Goal: Task Accomplishment & Management: Complete application form

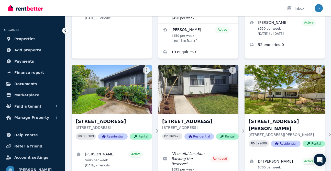
scroll to position [153, 0]
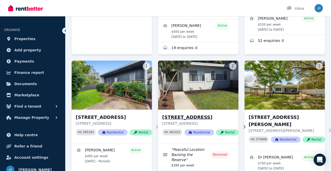
click at [201, 72] on img at bounding box center [198, 85] width 84 height 52
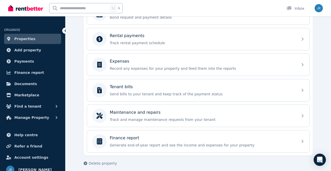
scroll to position [212, 0]
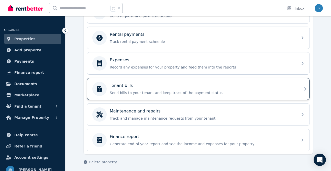
click at [258, 89] on div "Tenant bills Send bills to your tenant and keep track of the payment status" at bounding box center [202, 89] width 185 height 13
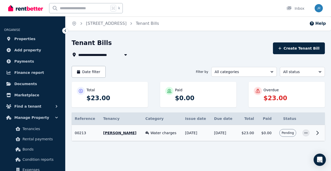
click at [226, 131] on td "[DATE]" at bounding box center [224, 133] width 26 height 16
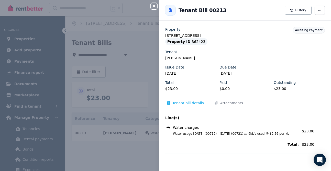
click at [152, 5] on icon "button" at bounding box center [154, 6] width 6 height 4
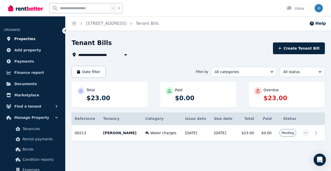
click at [31, 37] on span "Properties" at bounding box center [24, 39] width 21 height 6
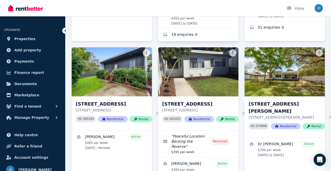
scroll to position [182, 0]
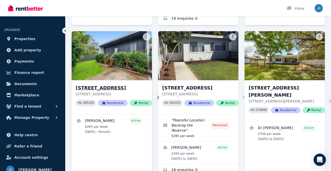
click at [130, 57] on img at bounding box center [111, 56] width 84 height 52
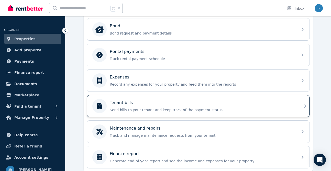
scroll to position [200, 0]
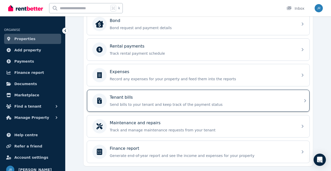
click at [208, 102] on p "Send bills to your tenant and keep track of the payment status" at bounding box center [202, 104] width 185 height 5
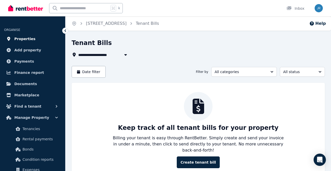
click at [30, 39] on span "Properties" at bounding box center [24, 39] width 21 height 6
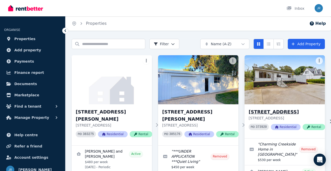
click at [277, 91] on img at bounding box center [284, 80] width 84 height 52
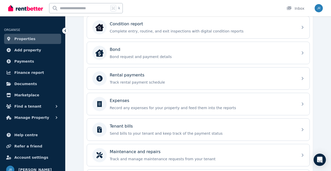
scroll to position [174, 0]
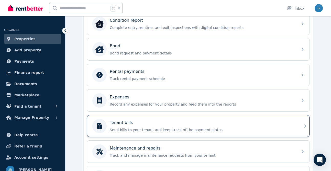
click at [230, 125] on div "Tenant bills" at bounding box center [202, 123] width 185 height 6
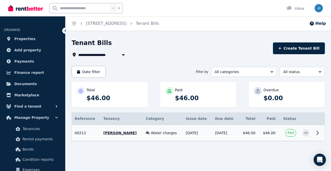
click at [202, 131] on td "[DATE]" at bounding box center [197, 133] width 29 height 16
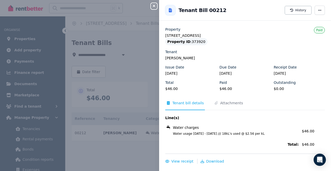
drag, startPoint x: 173, startPoint y: 134, endPoint x: 275, endPoint y: 136, distance: 102.5
click at [276, 136] on div "Water charges Water usage [DATE] - [DATE] /// 18kL's used @ $2.56 per kL Amount…" at bounding box center [244, 130] width 159 height 14
copy span "Water usage [DATE] - [DATE] /// 18kL's used @ $2.56 per kL"
click at [154, 6] on icon "button" at bounding box center [153, 6] width 3 height 3
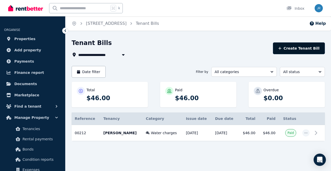
click at [300, 45] on button "Create Tenant Bill" at bounding box center [299, 48] width 52 height 12
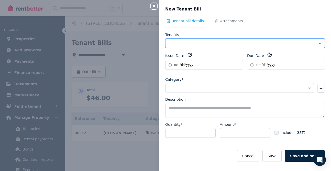
click at [255, 43] on select "**********" at bounding box center [244, 43] width 159 height 10
select select "**********"
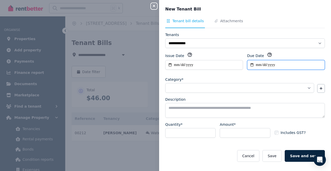
click at [251, 64] on input "Due Date" at bounding box center [286, 65] width 78 height 10
type input "**********"
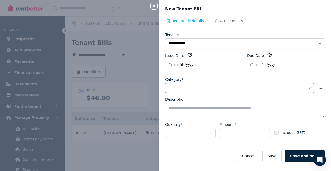
click at [245, 87] on select "**********" at bounding box center [239, 88] width 149 height 10
select select "**********"
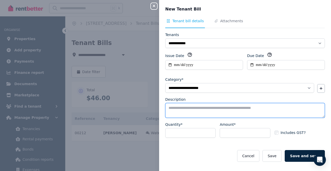
click at [173, 108] on textarea "Description" at bounding box center [244, 110] width 159 height 15
paste textarea "**********"
click at [209, 108] on textarea "**********" at bounding box center [244, 110] width 159 height 15
click at [230, 108] on textarea "**********" at bounding box center [244, 110] width 159 height 15
type textarea "**********"
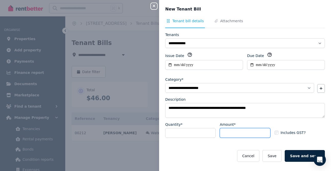
click at [235, 132] on input "Amount*" at bounding box center [244, 133] width 50 height 10
type input "**"
click at [278, 156] on button "Save" at bounding box center [271, 156] width 19 height 12
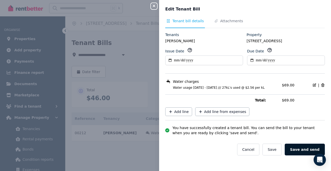
click at [306, 147] on button "Save and send" at bounding box center [304, 150] width 40 height 12
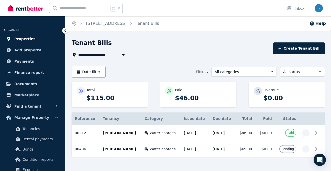
click at [28, 38] on span "Properties" at bounding box center [24, 39] width 21 height 6
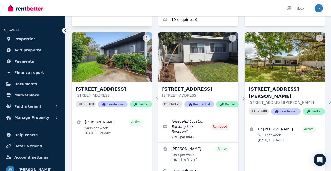
scroll to position [182, 0]
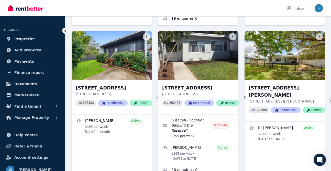
click at [196, 67] on img at bounding box center [198, 56] width 84 height 52
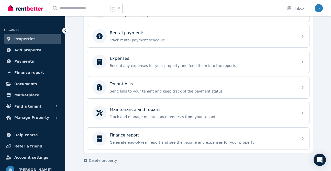
scroll to position [214, 0]
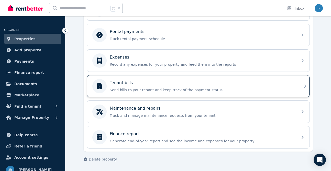
click at [190, 84] on div "Tenant bills" at bounding box center [202, 83] width 185 height 6
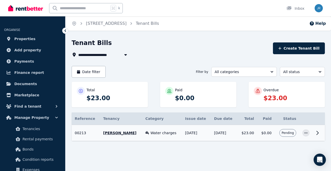
click at [200, 132] on td "[DATE]" at bounding box center [196, 133] width 29 height 16
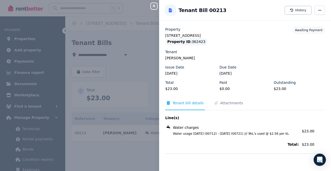
click at [154, 6] on icon "button" at bounding box center [153, 6] width 3 height 3
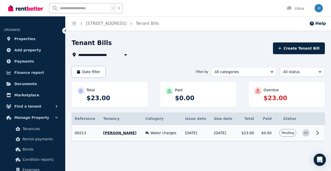
click at [305, 133] on icon "button" at bounding box center [305, 132] width 3 height 1
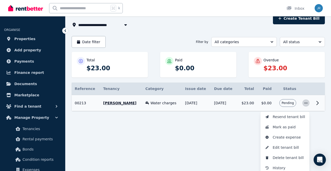
scroll to position [32, 0]
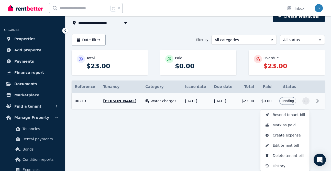
click at [316, 101] on icon at bounding box center [317, 101] width 6 height 6
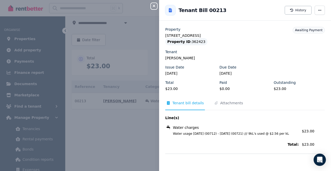
scroll to position [0, 0]
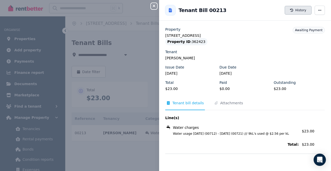
click at [300, 9] on button "History" at bounding box center [297, 10] width 27 height 9
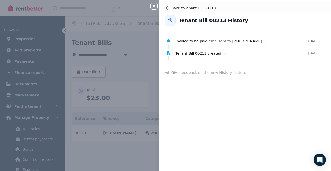
click at [167, 8] on icon at bounding box center [167, 8] width 4 height 4
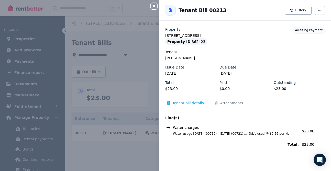
click at [155, 6] on icon "button" at bounding box center [154, 6] width 6 height 4
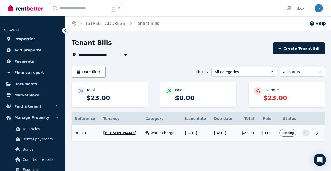
click at [288, 131] on span "Pending" at bounding box center [287, 133] width 12 height 4
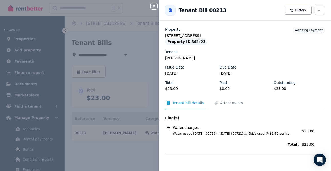
click at [153, 4] on button "Close panel" at bounding box center [154, 6] width 6 height 6
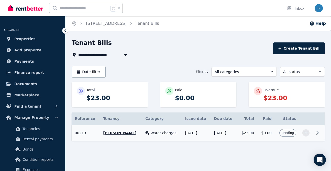
click at [215, 131] on td "[DATE]" at bounding box center [224, 133] width 26 height 16
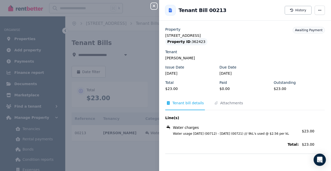
drag, startPoint x: 173, startPoint y: 133, endPoint x: 285, endPoint y: 136, distance: 111.6
click at [285, 136] on div "Water charges Water usage [DATE] (00712) - [DATE] (00721) /// 9kL's used @ $2.5…" at bounding box center [244, 130] width 159 height 14
copy span "Water usage [DATE] (00712) - [DATE] (00721) /// 9kL's used @ $2.56 per kL"
click at [154, 6] on icon "button" at bounding box center [153, 6] width 3 height 3
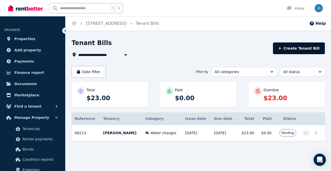
click at [300, 48] on button "Create Tenant Bill" at bounding box center [299, 48] width 52 height 12
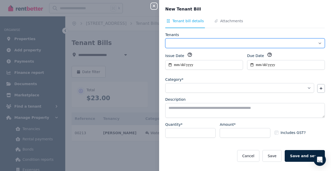
click at [238, 43] on select "Tenants" at bounding box center [244, 43] width 159 height 10
select select "**********"
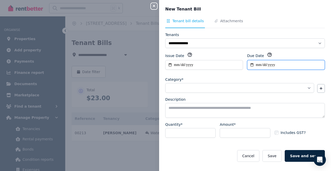
click at [261, 63] on input "Due Date" at bounding box center [286, 65] width 78 height 10
click at [251, 65] on input "Due Date" at bounding box center [286, 65] width 78 height 10
type input "**********"
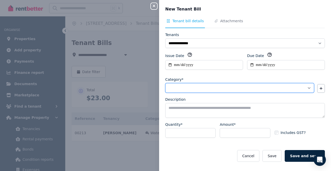
click at [224, 87] on select "**********" at bounding box center [239, 88] width 149 height 10
select select "**********"
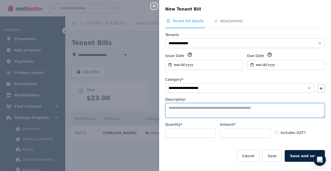
click at [212, 108] on textarea "Description" at bounding box center [244, 110] width 159 height 15
paste textarea "**********"
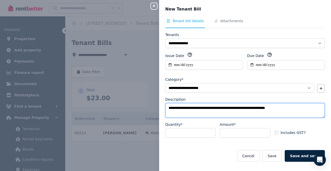
click at [221, 107] on textarea "**********" at bounding box center [244, 110] width 159 height 15
type textarea "**********"
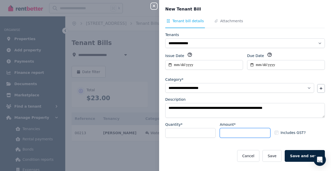
click at [244, 133] on input "Amount*" at bounding box center [244, 133] width 50 height 10
type input "**"
click at [277, 155] on button "Save" at bounding box center [271, 156] width 19 height 12
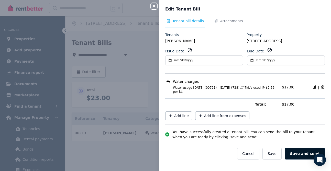
click at [299, 153] on button "Save and send" at bounding box center [304, 154] width 40 height 12
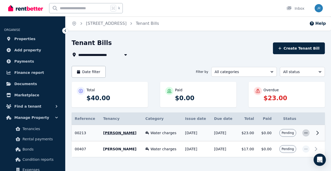
click at [305, 132] on icon "button" at bounding box center [305, 132] width 3 height 1
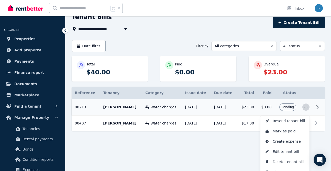
scroll to position [32, 0]
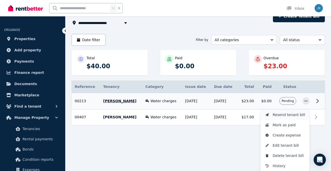
click at [298, 114] on span "Resend tenant bill" at bounding box center [288, 115] width 33 height 6
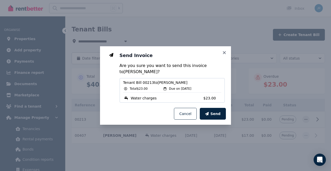
scroll to position [14, 0]
click at [214, 113] on span "Send" at bounding box center [215, 113] width 10 height 5
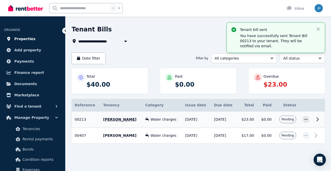
click at [22, 39] on span "Properties" at bounding box center [24, 39] width 21 height 6
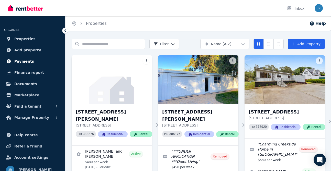
click at [24, 62] on span "Payments" at bounding box center [24, 61] width 20 height 6
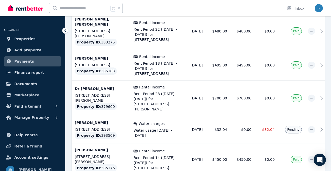
scroll to position [195, 0]
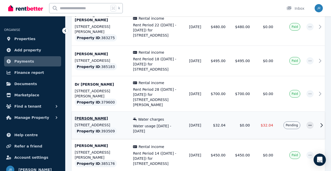
click at [182, 112] on td "Water charges Water usage [DATE] - [DATE] Ref no: 00332 Tenants: [PERSON_NAME] …" at bounding box center [158, 125] width 56 height 27
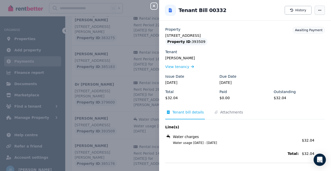
click at [319, 10] on icon "button" at bounding box center [319, 10] width 3 height 1
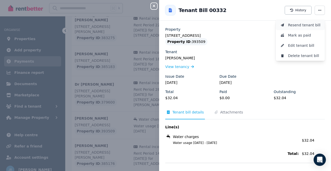
click at [314, 24] on span "Resend tenant bill" at bounding box center [304, 25] width 33 height 6
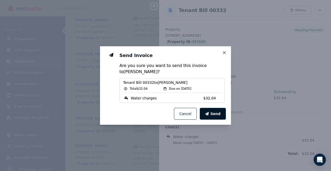
click at [216, 111] on button "Send" at bounding box center [212, 114] width 26 height 12
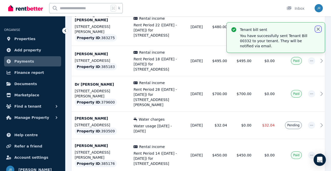
click at [318, 28] on icon "button" at bounding box center [317, 29] width 5 height 5
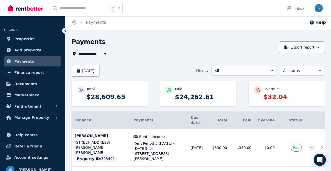
scroll to position [0, 0]
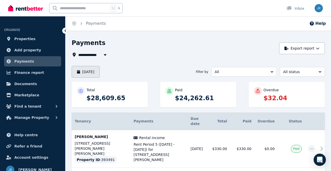
click at [98, 72] on button "[DATE]" at bounding box center [86, 72] width 28 height 12
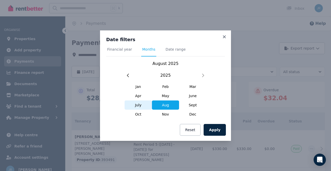
click at [136, 104] on span "July" at bounding box center [137, 104] width 27 height 9
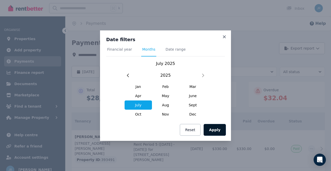
click at [217, 129] on button "Apply" at bounding box center [214, 130] width 22 height 12
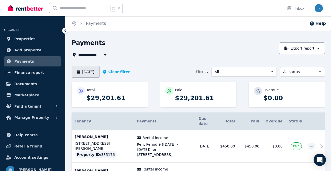
click at [96, 72] on button "[DATE]" at bounding box center [86, 72] width 28 height 12
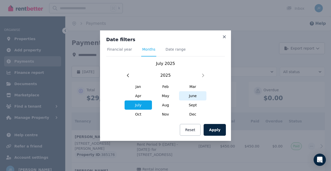
click at [190, 95] on span "June" at bounding box center [192, 95] width 27 height 9
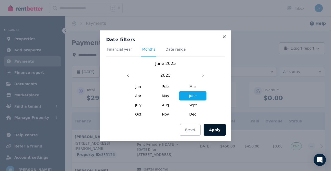
click at [219, 129] on button "Apply" at bounding box center [214, 130] width 22 height 12
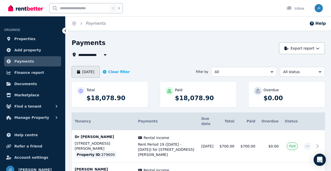
click at [85, 72] on button "[DATE]" at bounding box center [86, 72] width 28 height 12
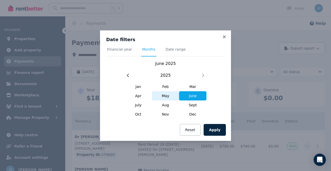
click at [168, 95] on span "May" at bounding box center [165, 95] width 27 height 9
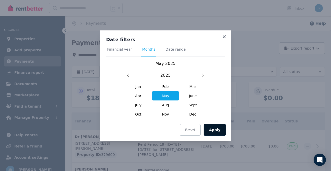
click at [217, 130] on button "Apply" at bounding box center [214, 130] width 22 height 12
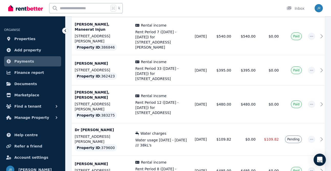
scroll to position [942, 0]
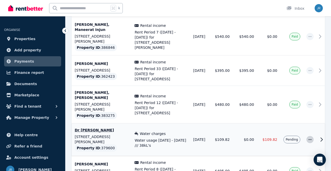
click at [310, 138] on icon "button" at bounding box center [310, 140] width 4 height 4
click at [301, 150] on span "Resend tenant bill" at bounding box center [292, 153] width 33 height 6
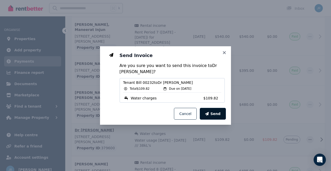
click at [213, 111] on span "Send" at bounding box center [215, 113] width 10 height 5
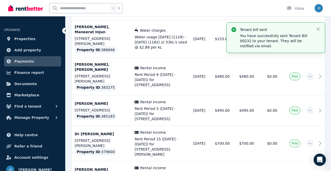
scroll to position [0, 0]
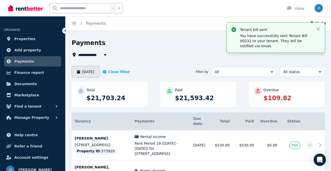
click at [92, 72] on button "[DATE]" at bounding box center [86, 72] width 28 height 12
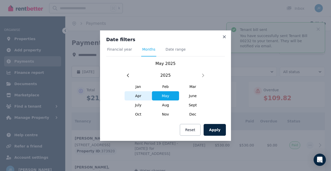
click at [136, 95] on span "Apr" at bounding box center [137, 95] width 27 height 9
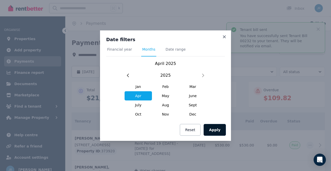
click at [216, 128] on button "Apply" at bounding box center [214, 130] width 22 height 12
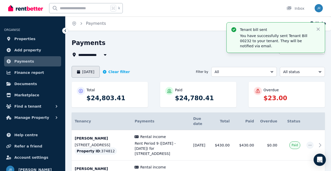
click at [87, 72] on button "[DATE]" at bounding box center [86, 72] width 28 height 12
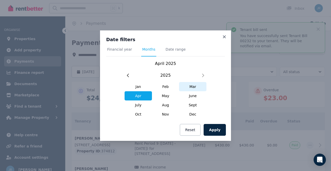
click at [192, 87] on span "Mar" at bounding box center [192, 86] width 27 height 9
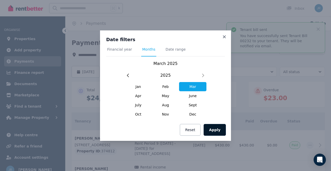
click at [215, 130] on button "Apply" at bounding box center [214, 130] width 22 height 12
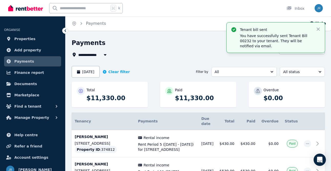
scroll to position [4, 0]
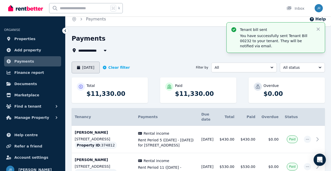
click at [86, 67] on button "[DATE]" at bounding box center [86, 68] width 28 height 12
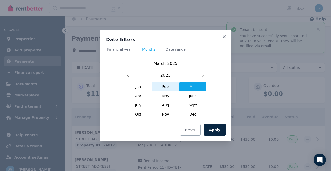
click at [168, 85] on span "Feb" at bounding box center [165, 86] width 27 height 9
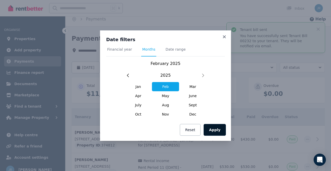
click at [215, 129] on button "Apply" at bounding box center [214, 130] width 22 height 12
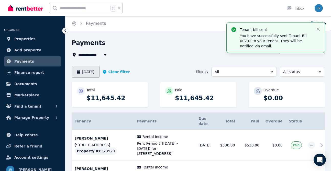
click at [98, 71] on button "[DATE]" at bounding box center [86, 72] width 28 height 12
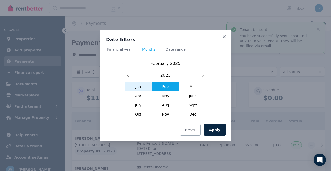
click at [136, 85] on span "Jan" at bounding box center [137, 86] width 27 height 9
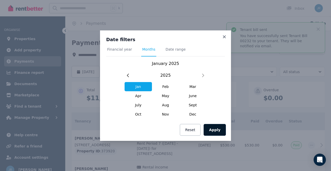
click at [215, 130] on button "Apply" at bounding box center [214, 130] width 22 height 12
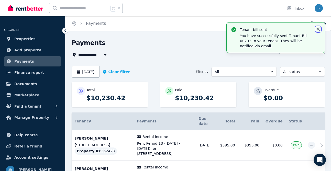
click at [317, 28] on icon "button" at bounding box center [317, 29] width 5 height 5
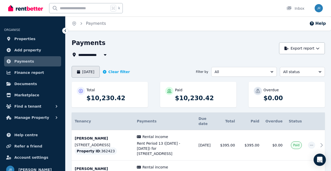
click at [99, 71] on button "[DATE]" at bounding box center [86, 72] width 28 height 12
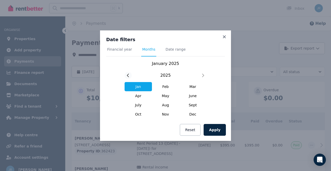
click at [127, 74] on icon at bounding box center [128, 75] width 3 height 4
click at [193, 113] on span "Dec" at bounding box center [192, 114] width 27 height 9
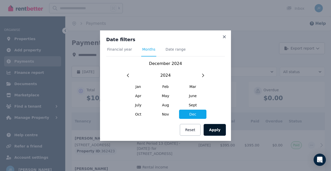
click at [217, 128] on button "Apply" at bounding box center [214, 130] width 22 height 12
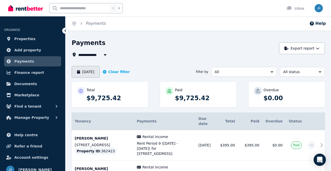
click at [100, 71] on button "[DATE]" at bounding box center [86, 72] width 28 height 12
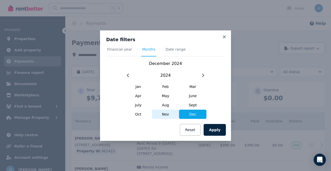
click at [164, 113] on span "Nov" at bounding box center [165, 114] width 27 height 9
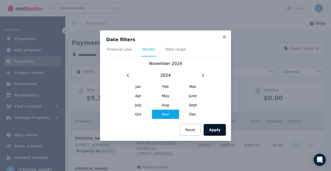
click at [216, 128] on button "Apply" at bounding box center [214, 130] width 22 height 12
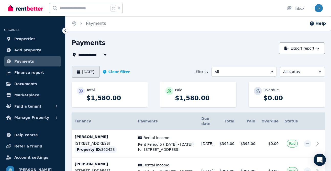
click at [96, 71] on button "[DATE]" at bounding box center [86, 72] width 28 height 12
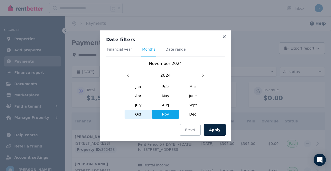
click at [137, 112] on span "Oct" at bounding box center [137, 114] width 27 height 9
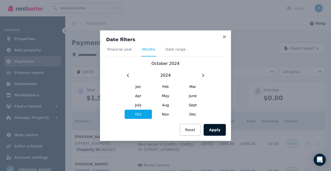
click at [216, 129] on button "Apply" at bounding box center [214, 130] width 22 height 12
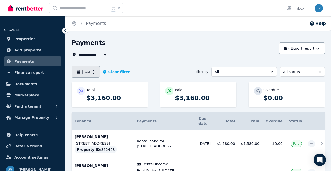
click at [98, 72] on button "[DATE]" at bounding box center [86, 72] width 28 height 12
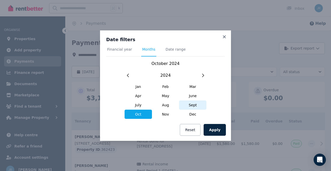
click at [192, 103] on span "Sept" at bounding box center [192, 104] width 27 height 9
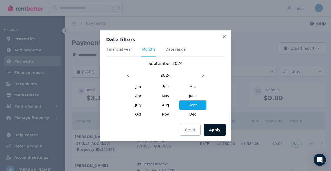
click at [215, 129] on button "Apply" at bounding box center [214, 130] width 22 height 12
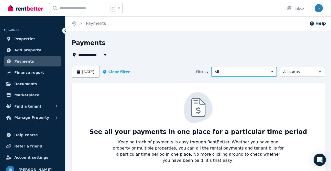
click at [260, 72] on span "All" at bounding box center [240, 71] width 52 height 5
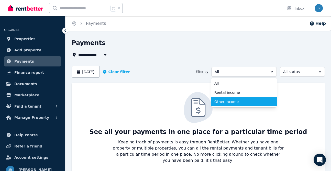
click at [252, 103] on span "Other income" at bounding box center [240, 101] width 53 height 5
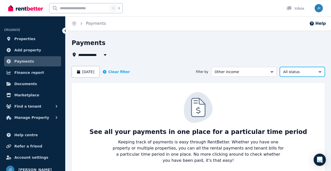
click at [296, 73] on span "All status" at bounding box center [298, 71] width 31 height 5
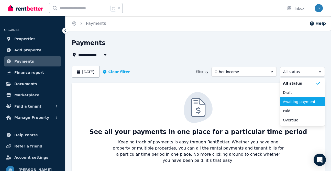
click at [299, 103] on span "Awaiting payment" at bounding box center [299, 101] width 33 height 5
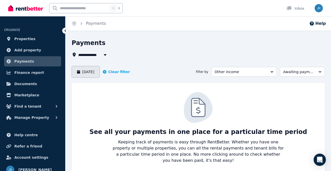
click at [100, 71] on button "[DATE]" at bounding box center [86, 72] width 28 height 12
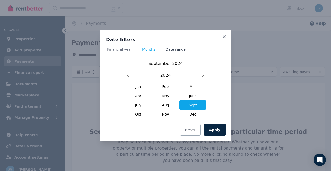
click at [174, 47] on span "Date range" at bounding box center [175, 49] width 20 height 5
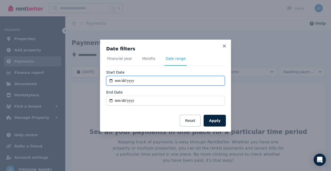
click at [148, 80] on input "**********" at bounding box center [165, 81] width 119 height 10
click at [110, 81] on input "**********" at bounding box center [165, 81] width 119 height 10
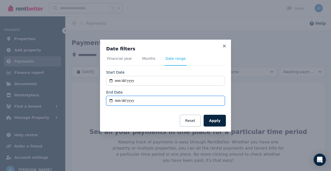
type input "**********"
click at [197, 101] on input "End Date" at bounding box center [165, 101] width 119 height 10
click at [110, 101] on input "End Date" at bounding box center [165, 101] width 119 height 10
type input "**********"
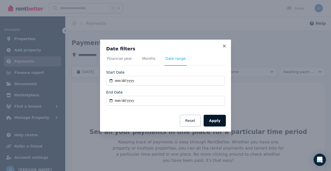
click at [214, 120] on button "Apply" at bounding box center [214, 121] width 22 height 12
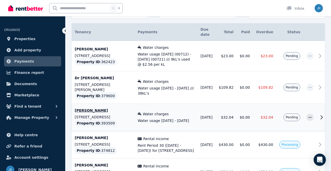
scroll to position [89, 0]
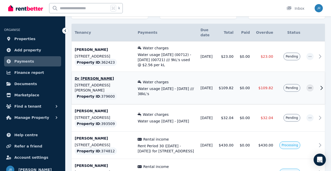
click at [263, 85] on td "$109.82" at bounding box center [264, 88] width 23 height 32
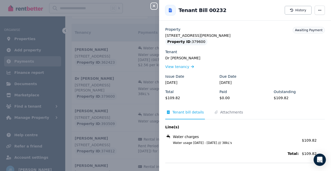
click at [153, 4] on icon "button" at bounding box center [154, 6] width 6 height 4
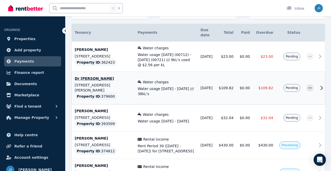
click at [261, 72] on td "$109.82" at bounding box center [264, 88] width 23 height 32
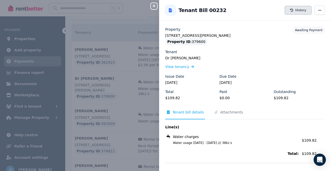
click at [298, 8] on button "History" at bounding box center [297, 10] width 27 height 9
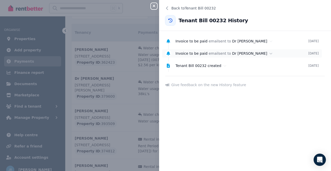
click at [269, 52] on icon at bounding box center [270, 54] width 3 height 4
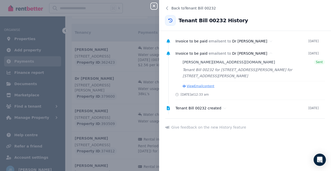
click at [212, 84] on button "View Email content" at bounding box center [198, 86] width 32 height 4
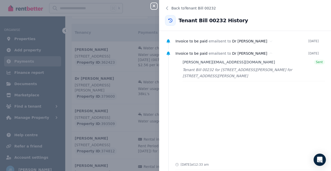
click at [152, 5] on icon "button" at bounding box center [154, 6] width 6 height 4
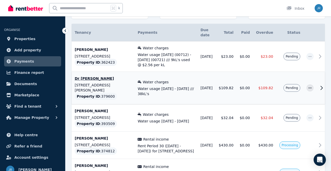
click at [181, 79] on div "Water charges" at bounding box center [165, 81] width 57 height 5
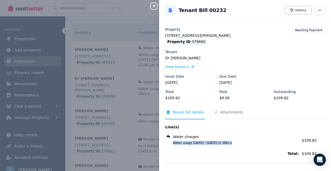
drag, startPoint x: 171, startPoint y: 143, endPoint x: 237, endPoint y: 143, distance: 65.6
click at [237, 143] on span "Water usage [DATE] - [DATE] /// 38kL's" at bounding box center [233, 143] width 132 height 4
copy span "Water usage [DATE] - [DATE] /// 38kL's"
click at [154, 5] on icon "button" at bounding box center [154, 6] width 6 height 4
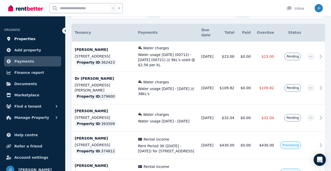
click at [33, 39] on link "Properties" at bounding box center [32, 39] width 57 height 10
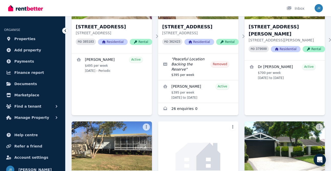
scroll to position [214, 0]
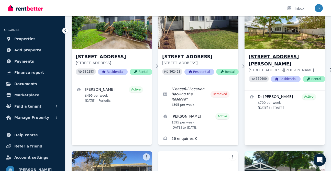
click at [276, 29] on img at bounding box center [284, 25] width 84 height 52
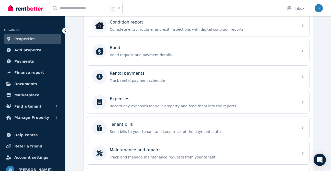
scroll to position [185, 0]
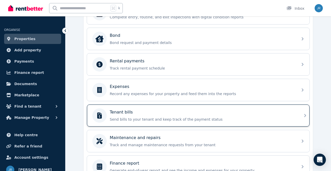
click at [234, 117] on p "Send bills to your tenant and keep track of the payment status" at bounding box center [202, 119] width 185 height 5
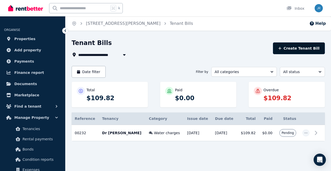
click at [309, 47] on button "Create Tenant Bill" at bounding box center [299, 48] width 52 height 12
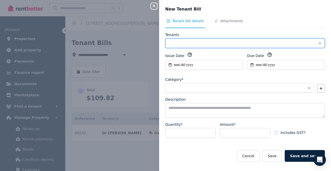
click at [237, 42] on select "**********" at bounding box center [244, 43] width 159 height 10
select select "**********"
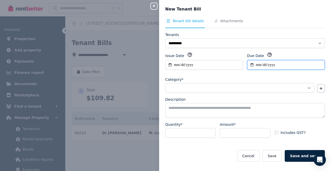
click at [266, 63] on input "Due Date" at bounding box center [286, 65] width 78 height 10
click at [251, 64] on input "Due Date" at bounding box center [286, 65] width 78 height 10
type input "**********"
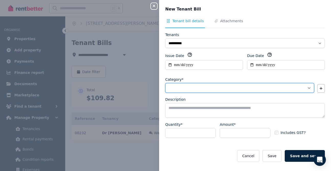
click at [237, 88] on select "**********" at bounding box center [239, 88] width 149 height 10
select select "**********"
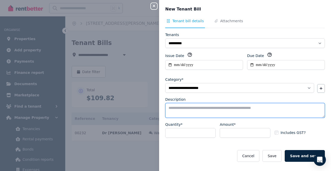
click at [190, 107] on textarea "Description" at bounding box center [244, 110] width 159 height 15
paste textarea "**********"
click at [205, 107] on textarea "**********" at bounding box center [244, 110] width 159 height 15
click at [230, 108] on textarea "**********" at bounding box center [244, 110] width 159 height 15
type textarea "**********"
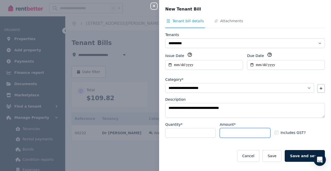
click at [230, 136] on input "Amount*" at bounding box center [244, 133] width 50 height 10
type input "*"
type input "******"
click at [276, 155] on button "Save" at bounding box center [271, 156] width 19 height 12
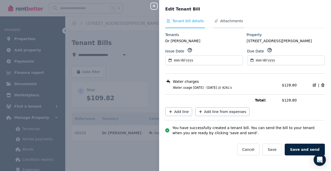
click at [231, 22] on span "Attachments" at bounding box center [231, 20] width 23 height 5
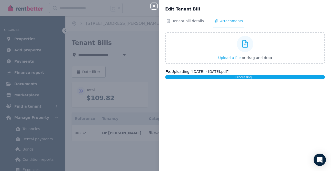
click at [276, 17] on div "Edit Tenant Bill Tenant bill details Attachments Upload a file or drag and drop…" at bounding box center [245, 85] width 172 height 171
click at [152, 5] on icon "button" at bounding box center [154, 6] width 6 height 4
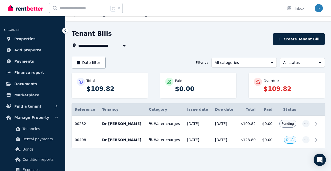
scroll to position [14, 0]
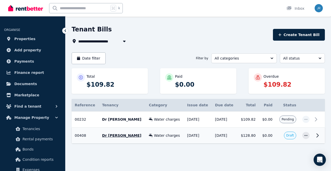
click at [284, 134] on span "Draft" at bounding box center [290, 136] width 12 height 8
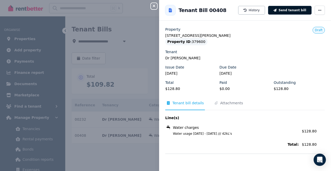
click at [287, 9] on button "Send tenant bill" at bounding box center [289, 10] width 43 height 9
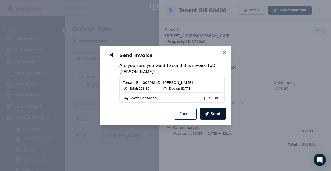
click at [213, 111] on span "Send" at bounding box center [215, 113] width 10 height 5
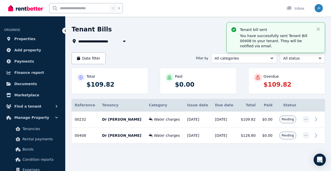
scroll to position [0, 0]
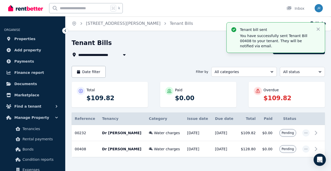
click at [36, 8] on img at bounding box center [25, 8] width 35 height 8
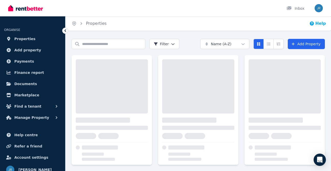
click at [317, 22] on button "Help" at bounding box center [317, 23] width 17 height 6
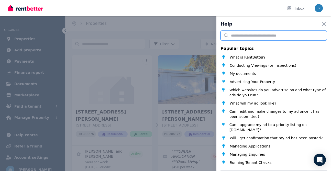
click at [277, 36] on input "text" at bounding box center [273, 36] width 106 height 10
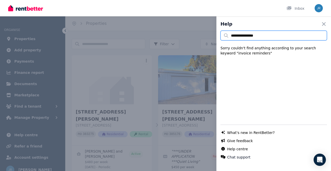
type input "**********"
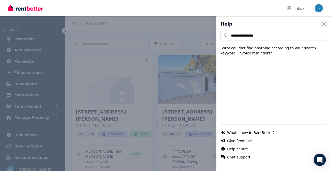
click at [241, 157] on button "Chat support" at bounding box center [238, 157] width 23 height 5
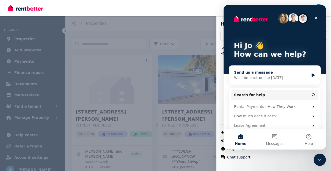
click at [264, 74] on div "Send us a message" at bounding box center [271, 72] width 75 height 5
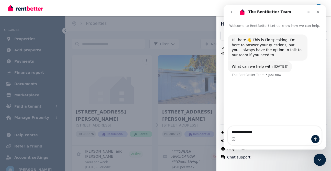
type textarea "**********"
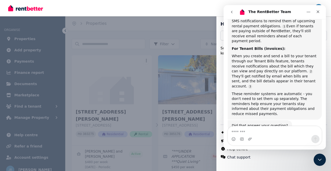
scroll to position [142, 0]
type textarea "**"
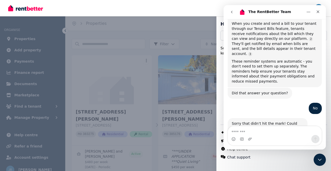
scroll to position [174, 0]
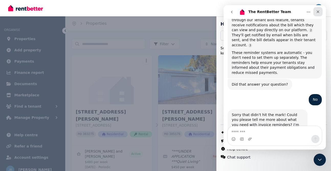
click at [319, 9] on div "Close" at bounding box center [317, 11] width 9 height 9
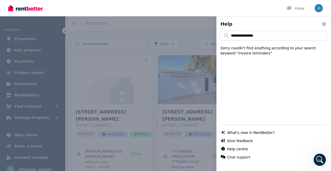
click at [324, 23] on icon "button" at bounding box center [324, 24] width 4 height 4
